Goal: Task Accomplishment & Management: Use online tool/utility

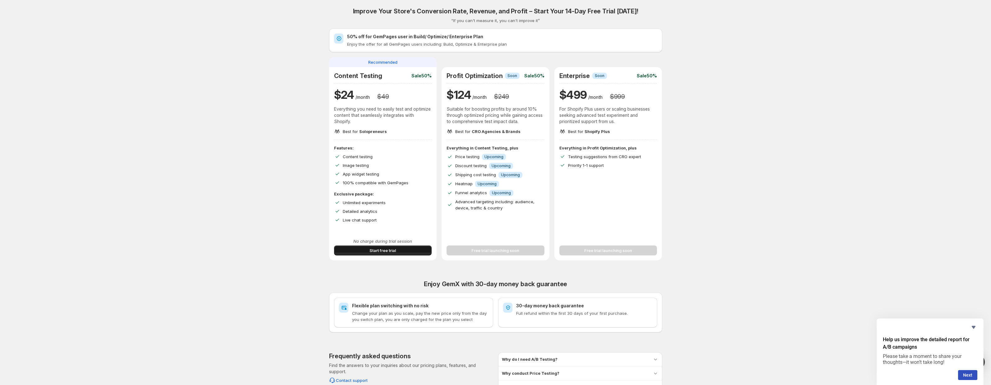
click at [412, 248] on button "Start free trial" at bounding box center [383, 250] width 98 height 10
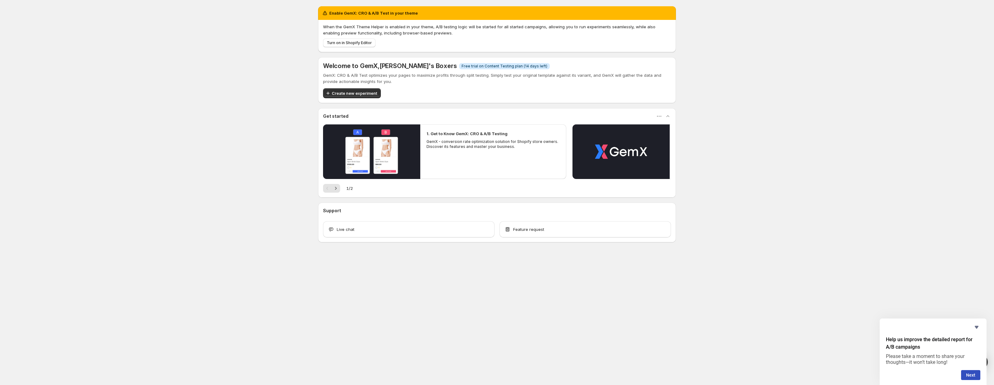
click at [468, 135] on h2 "1. Get to Know GemX: CRO & A/B Testing" at bounding box center [467, 133] width 81 height 6
click at [468, 147] on p "GemX - conversion rate optimization solution for Shopify store owners. Discover…" at bounding box center [494, 144] width 134 height 10
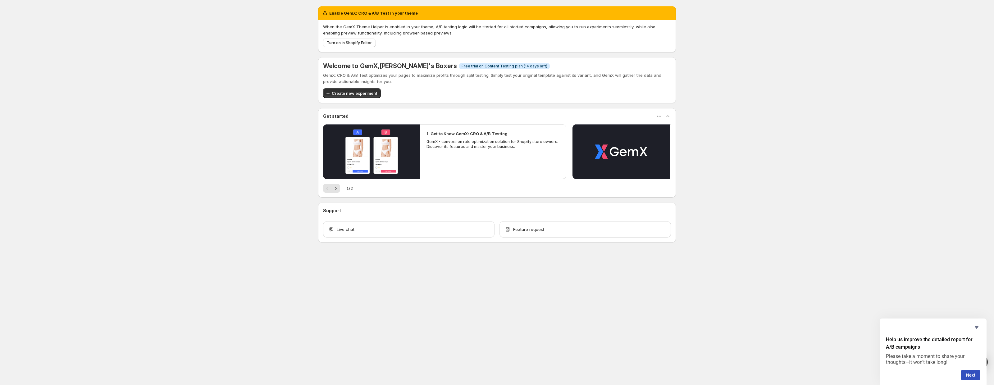
click at [473, 146] on p "GemX - conversion rate optimization solution for Shopify store owners. Discover…" at bounding box center [494, 144] width 134 height 10
click at [350, 44] on span "Turn on in Shopify Editor" at bounding box center [349, 42] width 45 height 5
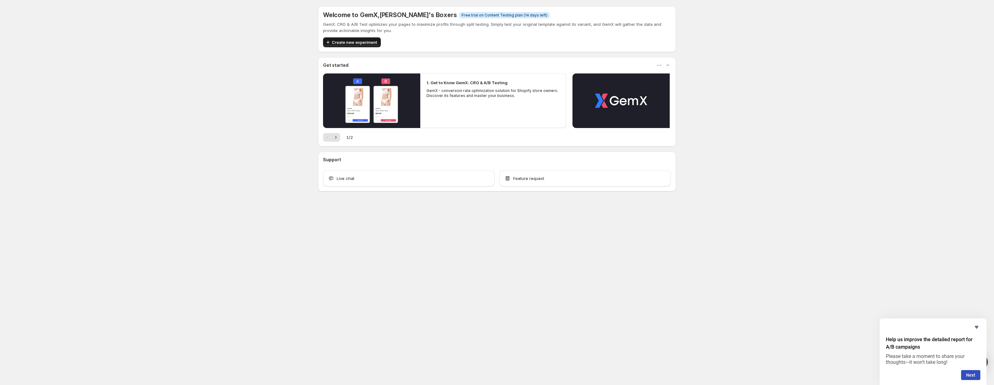
click at [356, 41] on span "Create new experiment" at bounding box center [354, 42] width 45 height 6
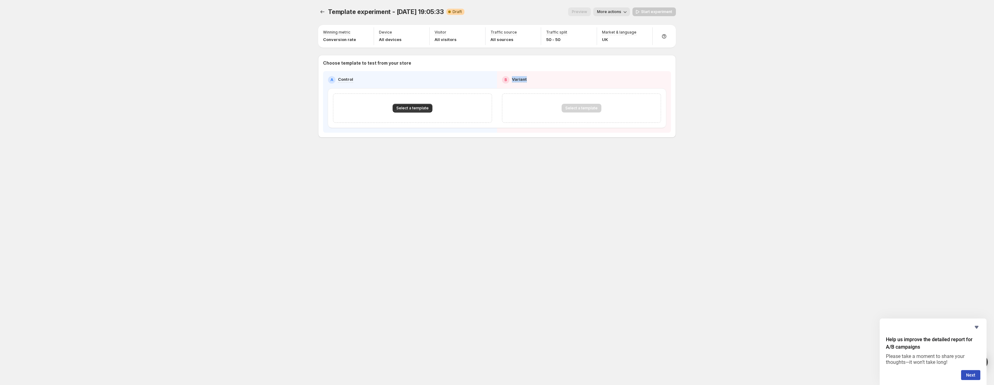
drag, startPoint x: 529, startPoint y: 81, endPoint x: 512, endPoint y: 80, distance: 17.2
click at [512, 80] on div "B Variant" at bounding box center [584, 79] width 164 height 7
click at [512, 80] on p "Variant" at bounding box center [519, 79] width 15 height 6
click at [353, 62] on p "Choose template to test from your store" at bounding box center [497, 63] width 348 height 6
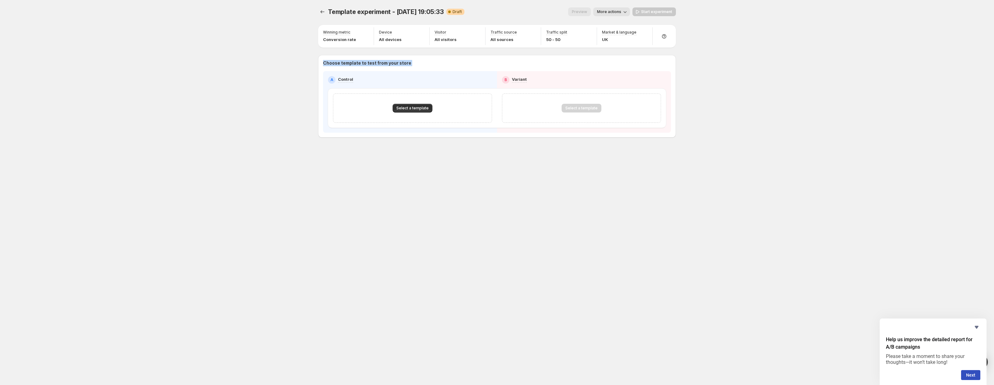
click at [353, 62] on p "Choose template to test from your store" at bounding box center [497, 63] width 348 height 6
click at [358, 62] on p "Choose template to test from your store" at bounding box center [497, 63] width 348 height 6
click at [411, 107] on span "Select a template" at bounding box center [412, 108] width 32 height 5
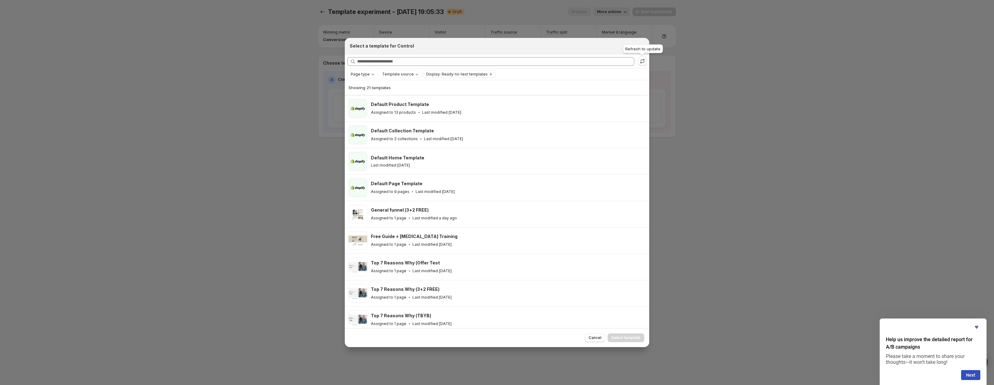
click at [640, 47] on div "Refresh to update" at bounding box center [643, 50] width 43 height 14
click at [639, 45] on icon "Close" at bounding box center [641, 46] width 6 height 6
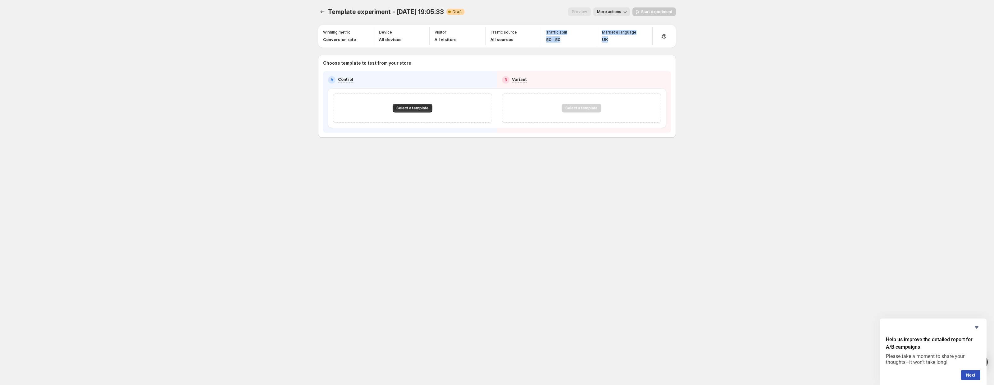
drag, startPoint x: 527, startPoint y: 43, endPoint x: 430, endPoint y: 57, distance: 97.2
click at [438, 56] on div "Winning metric Conversion rate Device All devices Visitor All visitors Traffic …" at bounding box center [497, 81] width 358 height 113
click at [452, 65] on p "Choose template to test from your store" at bounding box center [497, 63] width 348 height 6
click at [619, 12] on span "More actions" at bounding box center [609, 11] width 24 height 5
click at [737, 54] on div "Template experiment - Oct 3, 19:05:33. This page is ready Template experiment -…" at bounding box center [497, 192] width 994 height 385
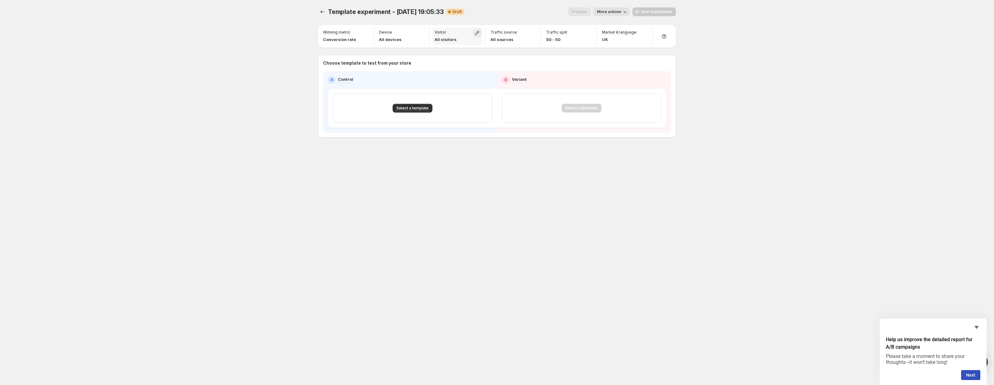
click at [473, 33] on button "button" at bounding box center [477, 33] width 9 height 9
click at [464, 69] on div "New Returning" at bounding box center [477, 53] width 104 height 33
click at [569, 56] on div "Choose template to test from your store A Control B Variant Select a template S…" at bounding box center [497, 96] width 358 height 83
click at [504, 35] on div "Traffic source All sources" at bounding box center [504, 36] width 26 height 13
click at [525, 31] on div "Traffic source All sources" at bounding box center [513, 36] width 51 height 18
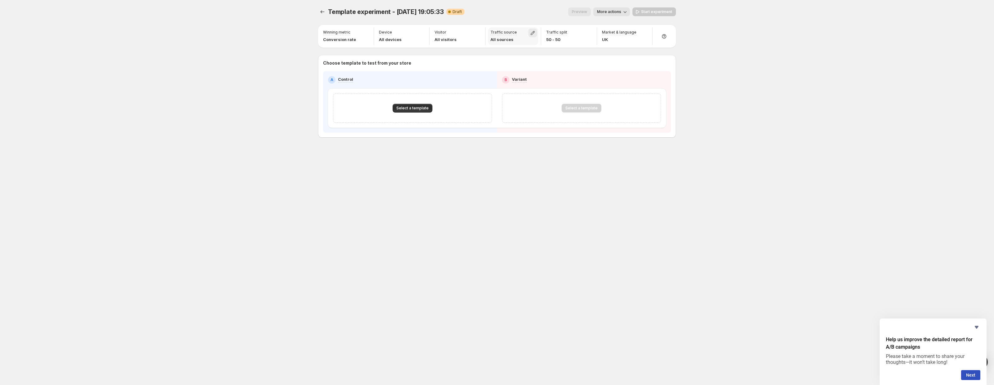
click at [530, 32] on icon "button" at bounding box center [533, 33] width 6 height 6
click at [459, 59] on div "Choose template to test from your store A Control B Variant Select a template S…" at bounding box center [497, 96] width 358 height 83
click at [359, 33] on div "Winning metric Conversion rate" at bounding box center [346, 36] width 51 height 18
click at [363, 34] on icon "button" at bounding box center [365, 33] width 4 height 4
click at [276, 69] on div "Template experiment - Oct 3, 19:05:33. This page is ready Template experiment -…" at bounding box center [497, 192] width 994 height 385
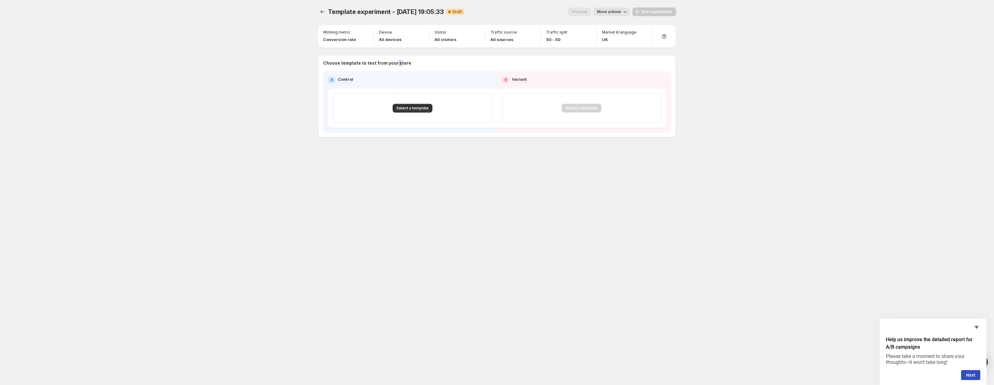
drag, startPoint x: 397, startPoint y: 62, endPoint x: 387, endPoint y: 62, distance: 10.3
click at [393, 62] on p "Choose template to test from your store" at bounding box center [497, 63] width 348 height 6
click at [385, 62] on p "Choose template to test from your store" at bounding box center [497, 63] width 348 height 6
